Goal: Find specific page/section: Find specific page/section

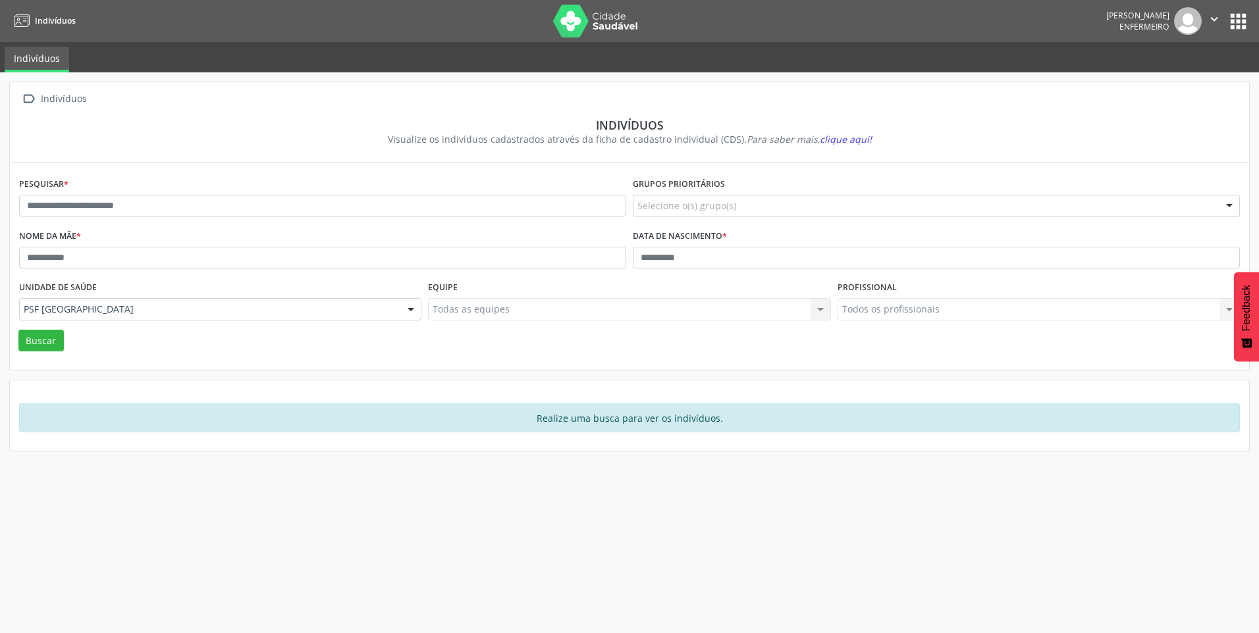
click at [1238, 26] on button "apps" at bounding box center [1237, 21] width 23 height 23
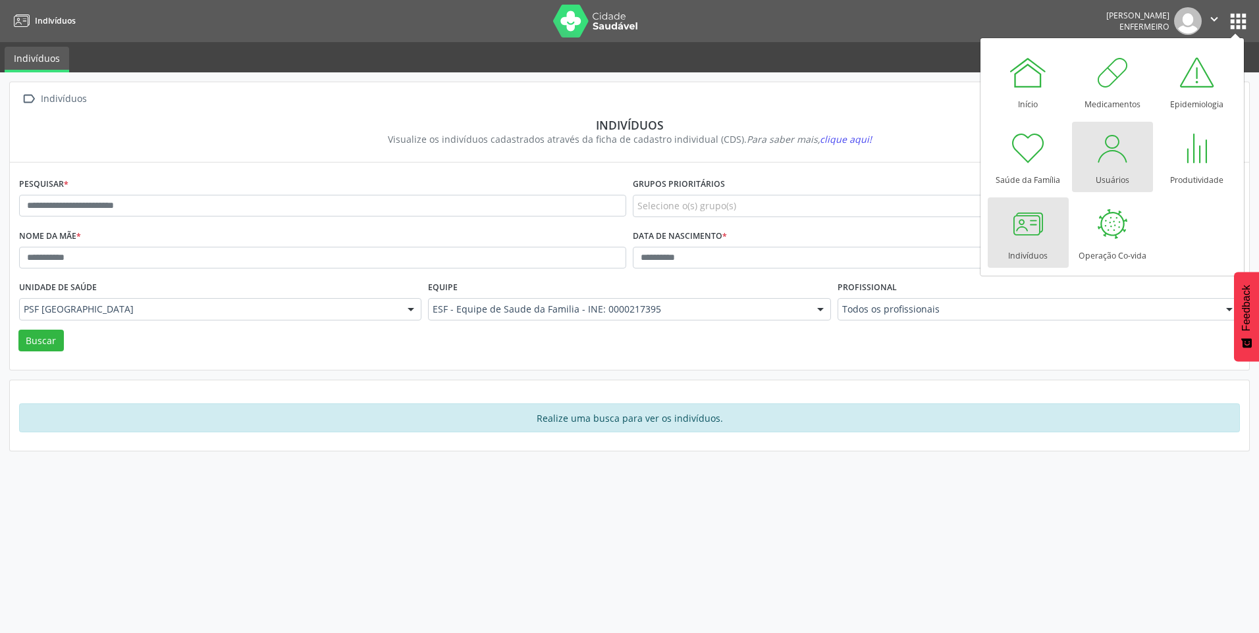
click at [1113, 169] on div "Usuários" at bounding box center [1112, 177] width 34 height 18
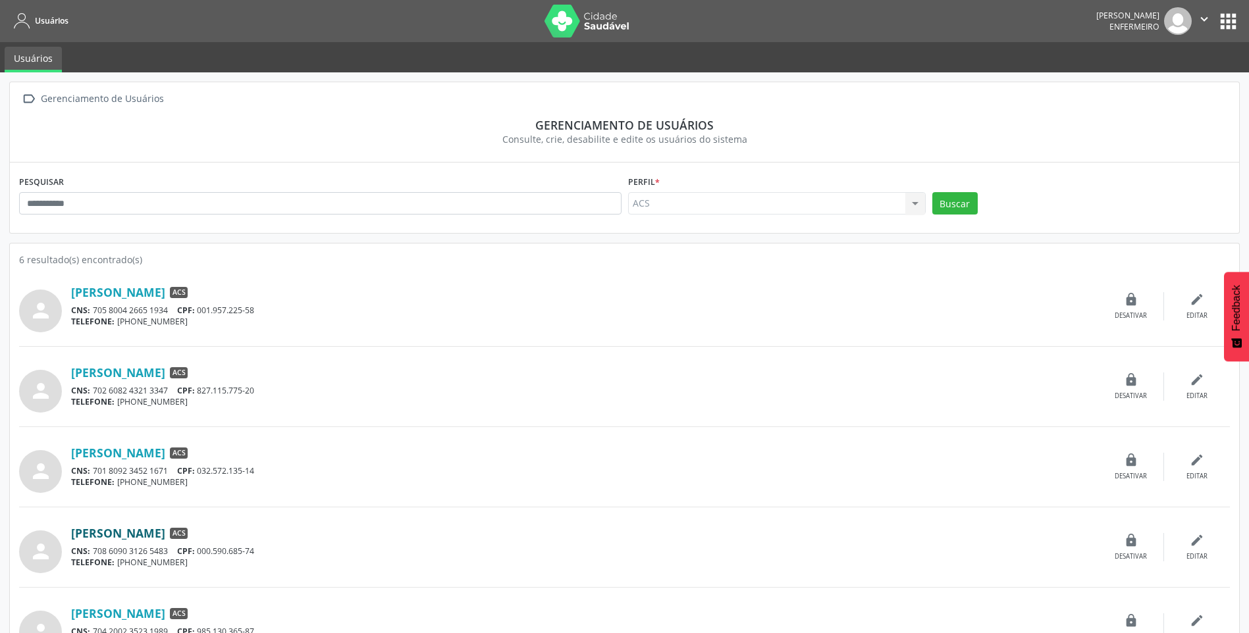
scroll to position [66, 0]
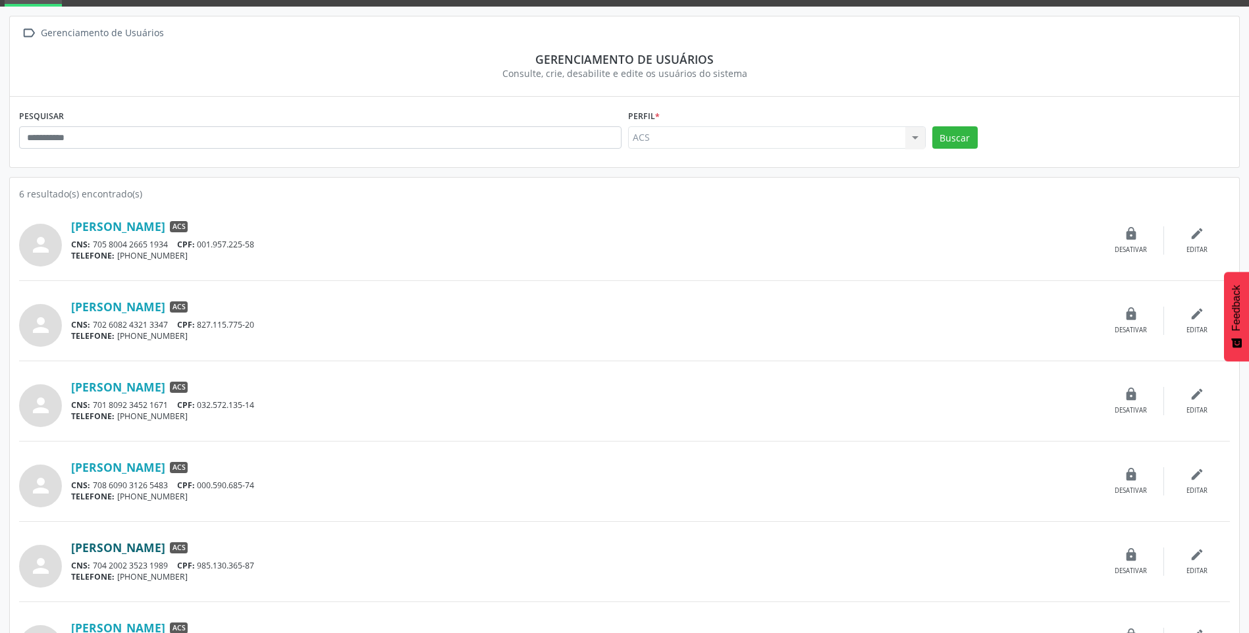
click at [165, 555] on link "[PERSON_NAME]" at bounding box center [118, 547] width 94 height 14
click at [128, 473] on link "[PERSON_NAME]" at bounding box center [118, 467] width 94 height 14
